Goal: Communication & Community: Answer question/provide support

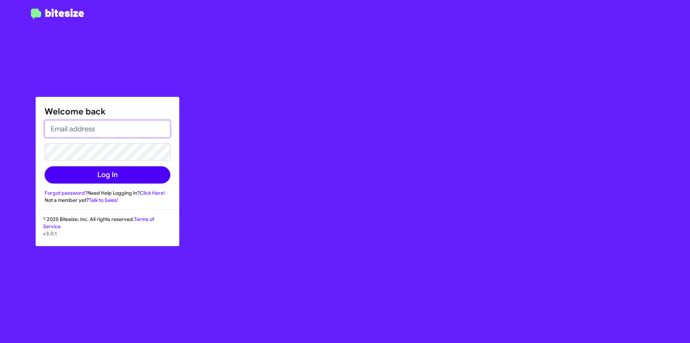
type input "[EMAIL_ADDRESS][DOMAIN_NAME]"
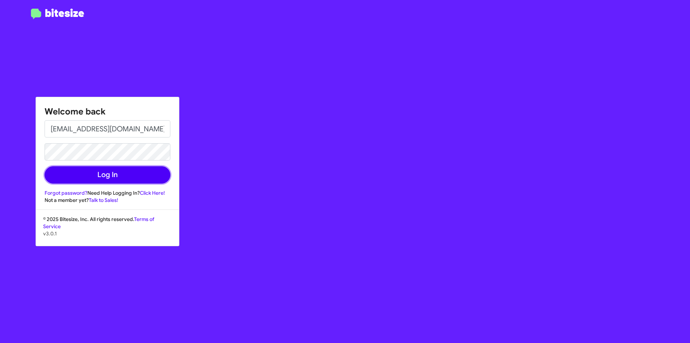
click at [98, 175] on button "Log In" at bounding box center [108, 174] width 126 height 17
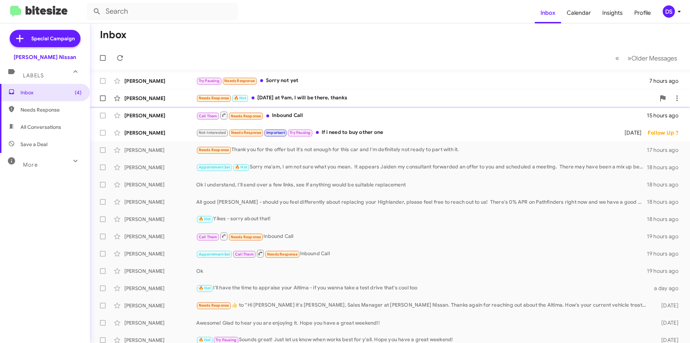
click at [312, 94] on div "Needs Response 🔥 Hot [DATE] at 9am, I will be there, thanks" at bounding box center [425, 98] width 459 height 8
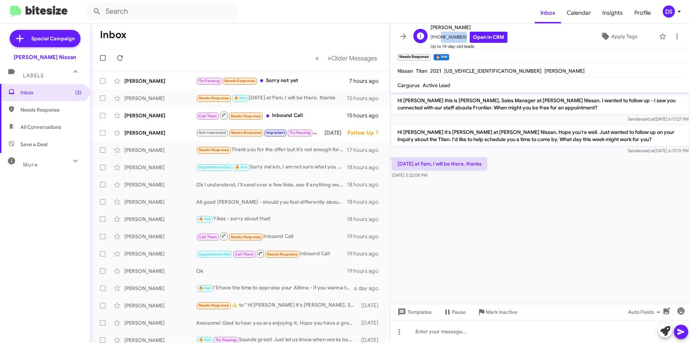
drag, startPoint x: 459, startPoint y: 36, endPoint x: 437, endPoint y: 34, distance: 22.0
click at [437, 34] on span "[PHONE_NUMBER] Open in CRM" at bounding box center [469, 37] width 77 height 11
click at [434, 35] on span "[PHONE_NUMBER] Open in CRM" at bounding box center [469, 37] width 77 height 11
drag, startPoint x: 434, startPoint y: 35, endPoint x: 460, endPoint y: 36, distance: 25.9
click at [460, 36] on span "[PHONE_NUMBER] Open in CRM" at bounding box center [469, 37] width 77 height 11
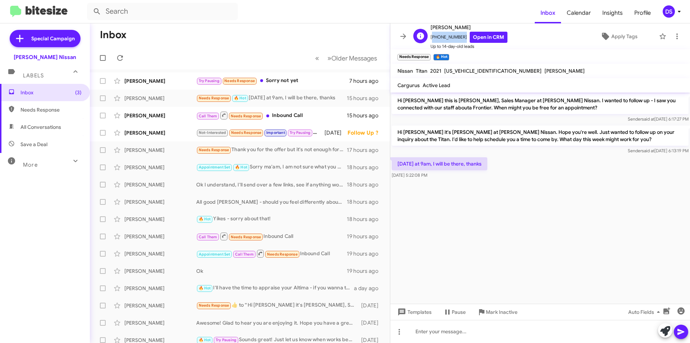
drag, startPoint x: 460, startPoint y: 36, endPoint x: 430, endPoint y: 35, distance: 30.2
click at [430, 35] on div "[PERSON_NAME] [PHONE_NUMBER] Open in CRM Up to 14-day-old leads" at bounding box center [459, 36] width 97 height 27
copy span "[PHONE_NUMBER]"
click at [175, 84] on div "[PERSON_NAME]" at bounding box center [160, 80] width 72 height 7
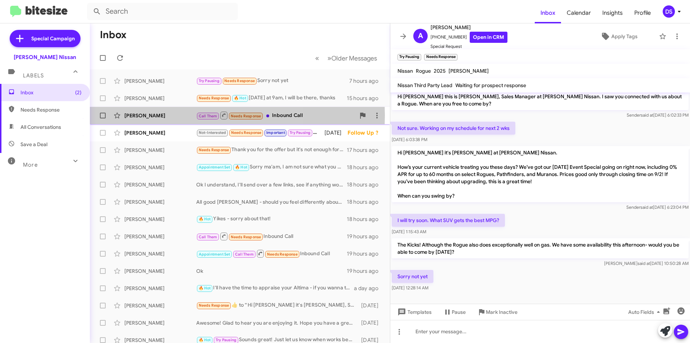
click at [161, 115] on div "[PERSON_NAME]" at bounding box center [160, 115] width 72 height 7
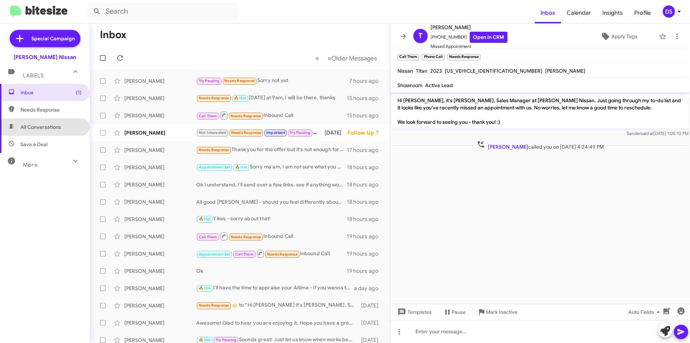
click at [45, 129] on span "All Conversations" at bounding box center [40, 126] width 41 height 7
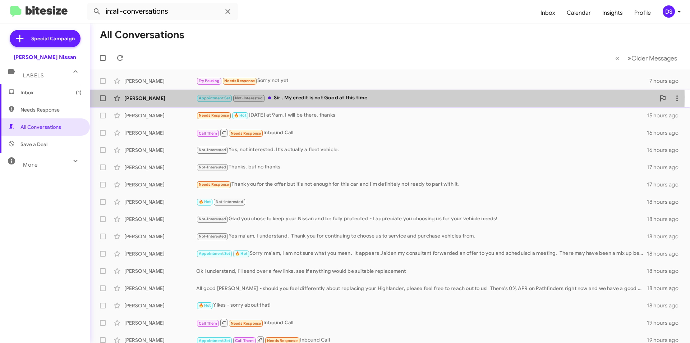
click at [180, 97] on div "[PERSON_NAME]" at bounding box center [160, 98] width 72 height 7
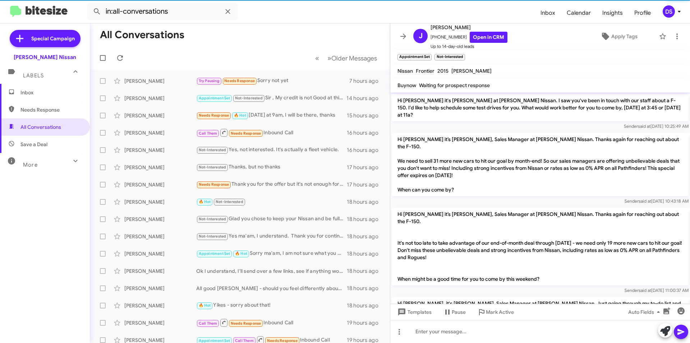
scroll to position [691, 0]
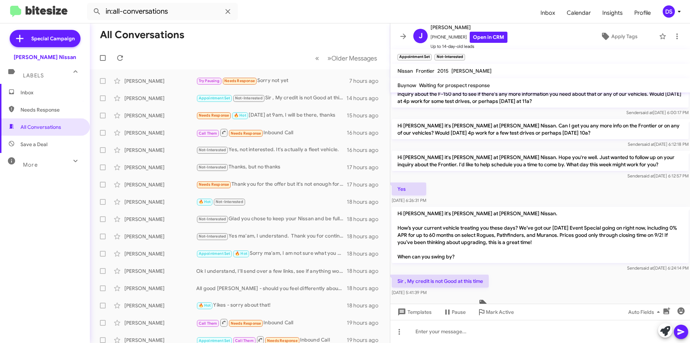
click at [40, 143] on span "Save a Deal" at bounding box center [33, 144] width 27 height 7
type input "in:not-interested"
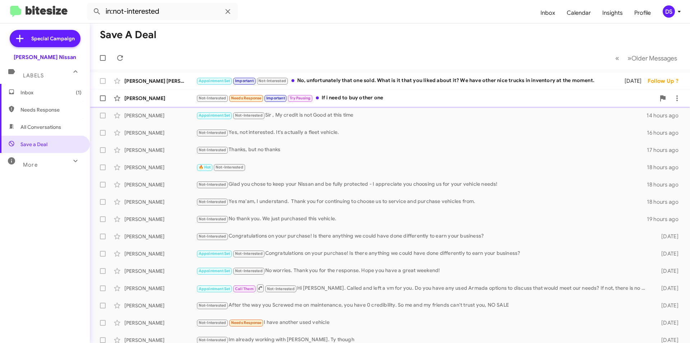
click at [167, 100] on div "[PERSON_NAME]" at bounding box center [160, 98] width 72 height 7
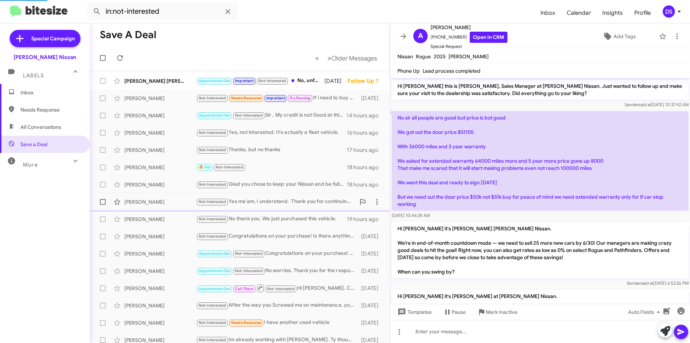
scroll to position [450, 0]
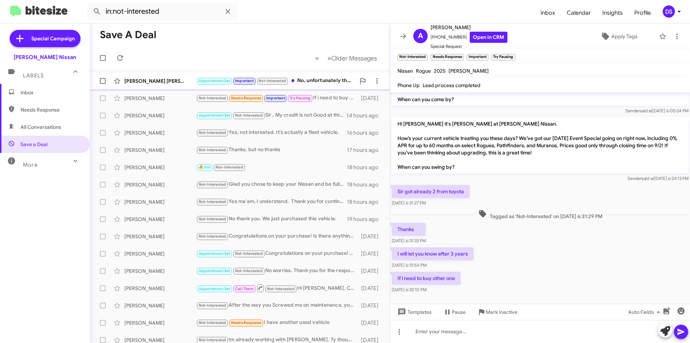
click at [156, 78] on div "[PERSON_NAME] [PERSON_NAME]" at bounding box center [160, 80] width 72 height 7
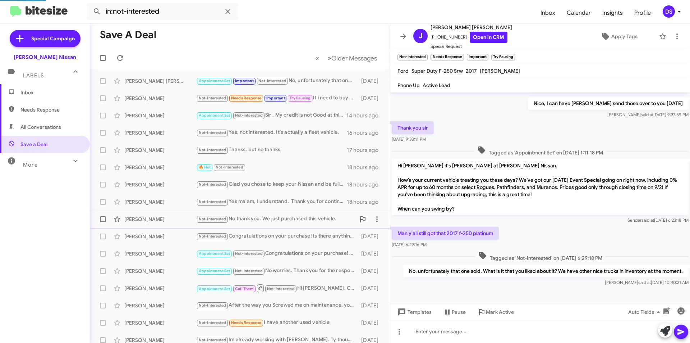
scroll to position [104, 0]
click at [36, 89] on span "Inbox" at bounding box center [50, 92] width 61 height 7
